Goal: Check status: Check status

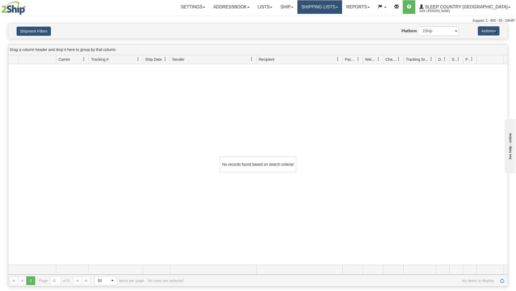
click at [342, 5] on link "Shipping lists" at bounding box center [320, 7] width 45 height 14
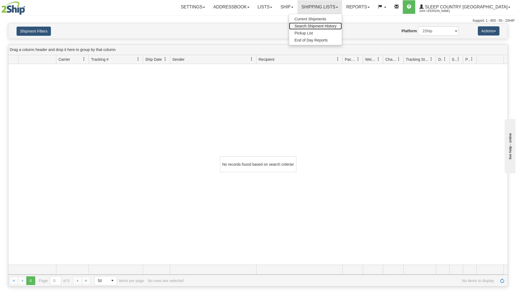
click at [334, 23] on link "Search Shipment History" at bounding box center [315, 26] width 53 height 7
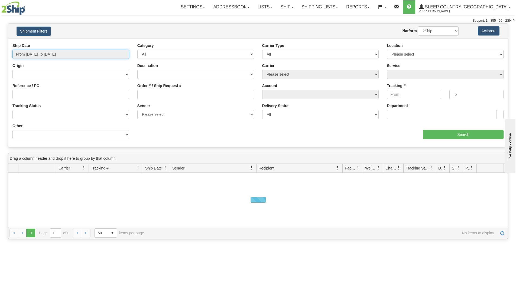
click at [97, 50] on input "From [DATE] To [DATE]" at bounding box center [70, 54] width 117 height 9
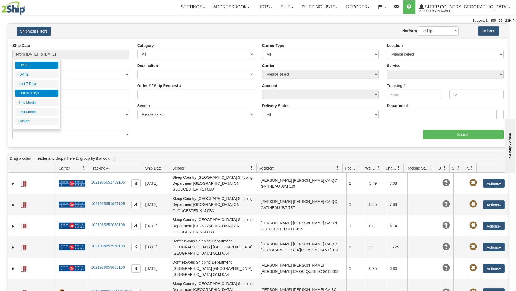
click at [30, 93] on li "Last 30 Days" at bounding box center [36, 93] width 43 height 7
type input "From [DATE] To [DATE]"
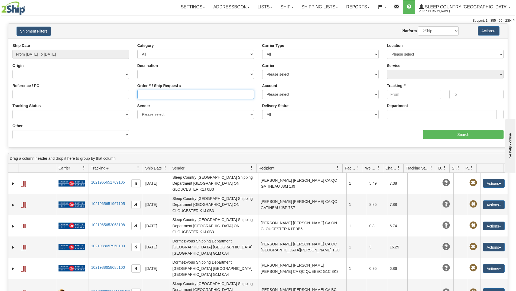
click at [166, 95] on input "Order # / Ship Request #" at bounding box center [195, 94] width 117 height 9
click at [161, 94] on input "Order # / Ship Request #" at bounding box center [195, 94] width 117 height 9
click at [68, 57] on input "From [DATE] To [DATE]" at bounding box center [70, 54] width 117 height 9
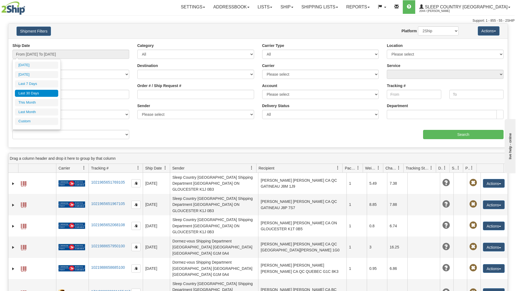
click at [37, 93] on li "Last 30 Days" at bounding box center [36, 93] width 43 height 7
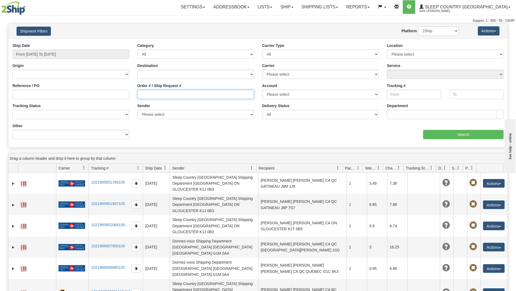
click at [149, 92] on input "Order # / Ship Request #" at bounding box center [195, 94] width 117 height 9
paste input "9000H994462"
type input "9000H994462"
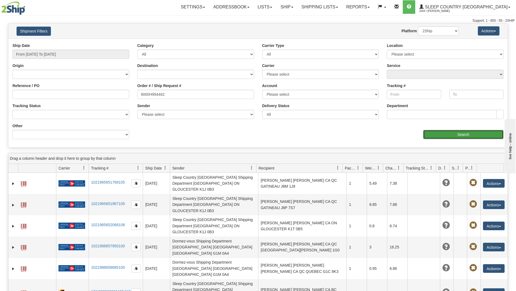
click at [444, 135] on input "Search" at bounding box center [463, 134] width 81 height 9
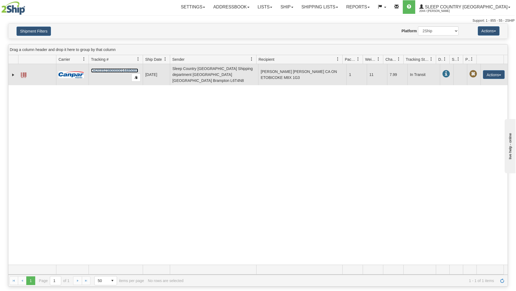
click at [117, 69] on link "D420352380000014485001" at bounding box center [114, 70] width 47 height 4
